Goal: Information Seeking & Learning: Learn about a topic

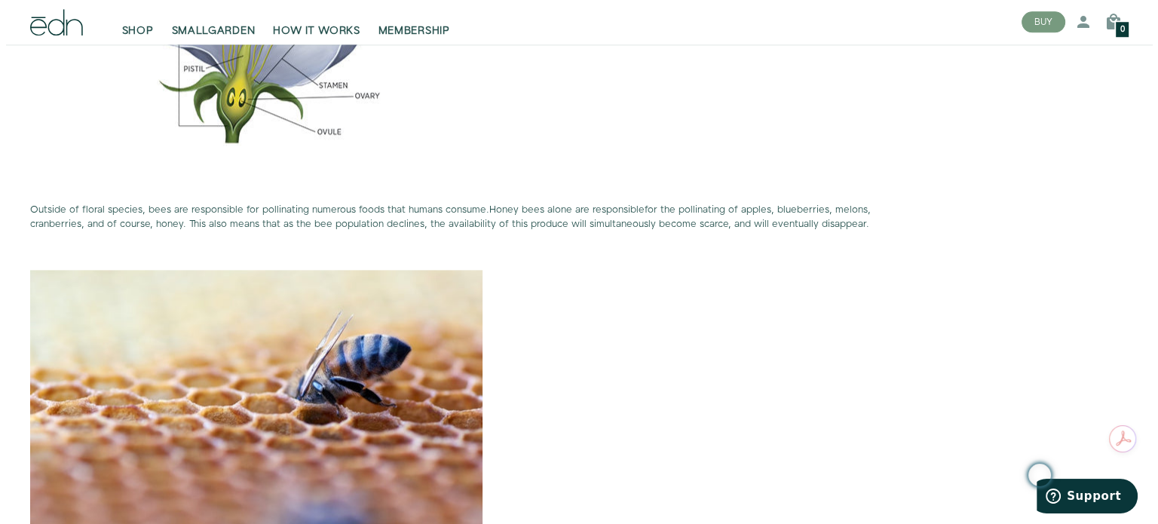
scroll to position [1885, 0]
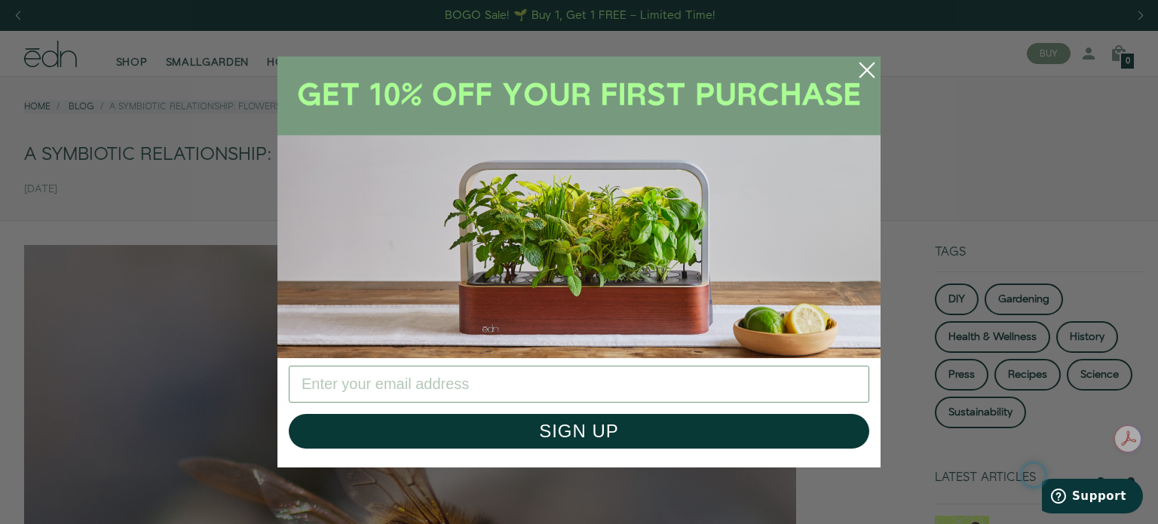
click at [858, 69] on circle "Close dialog" at bounding box center [866, 70] width 33 height 33
